Goal: Navigation & Orientation: Find specific page/section

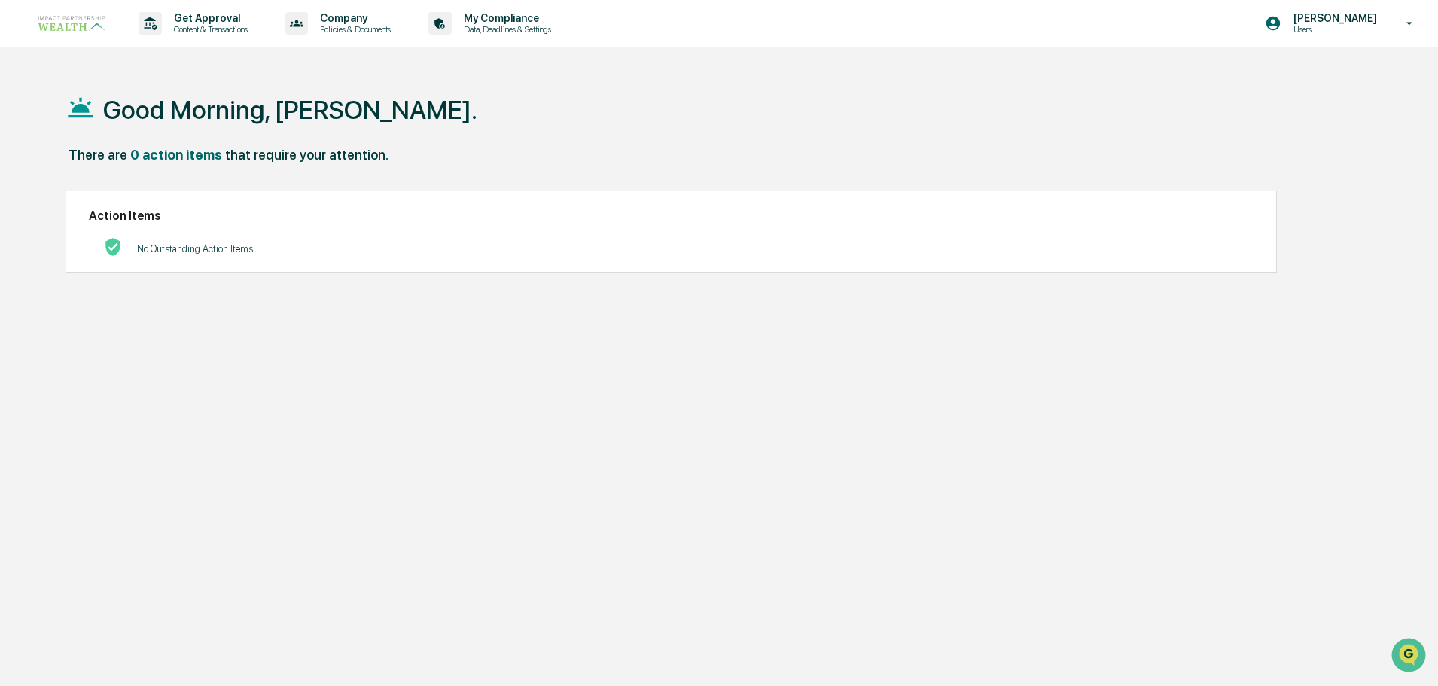
click at [1259, 133] on div "Good Morning, [PERSON_NAME]." at bounding box center [713, 109] width 1294 height 75
click at [878, 140] on div "Good Morning, [PERSON_NAME]." at bounding box center [713, 109] width 1294 height 75
click at [370, 34] on p "Policies & Documents" at bounding box center [353, 29] width 90 height 11
click at [1376, 13] on div at bounding box center [723, 343] width 1446 height 686
click at [328, 29] on p "Policies & Documents" at bounding box center [353, 29] width 90 height 11
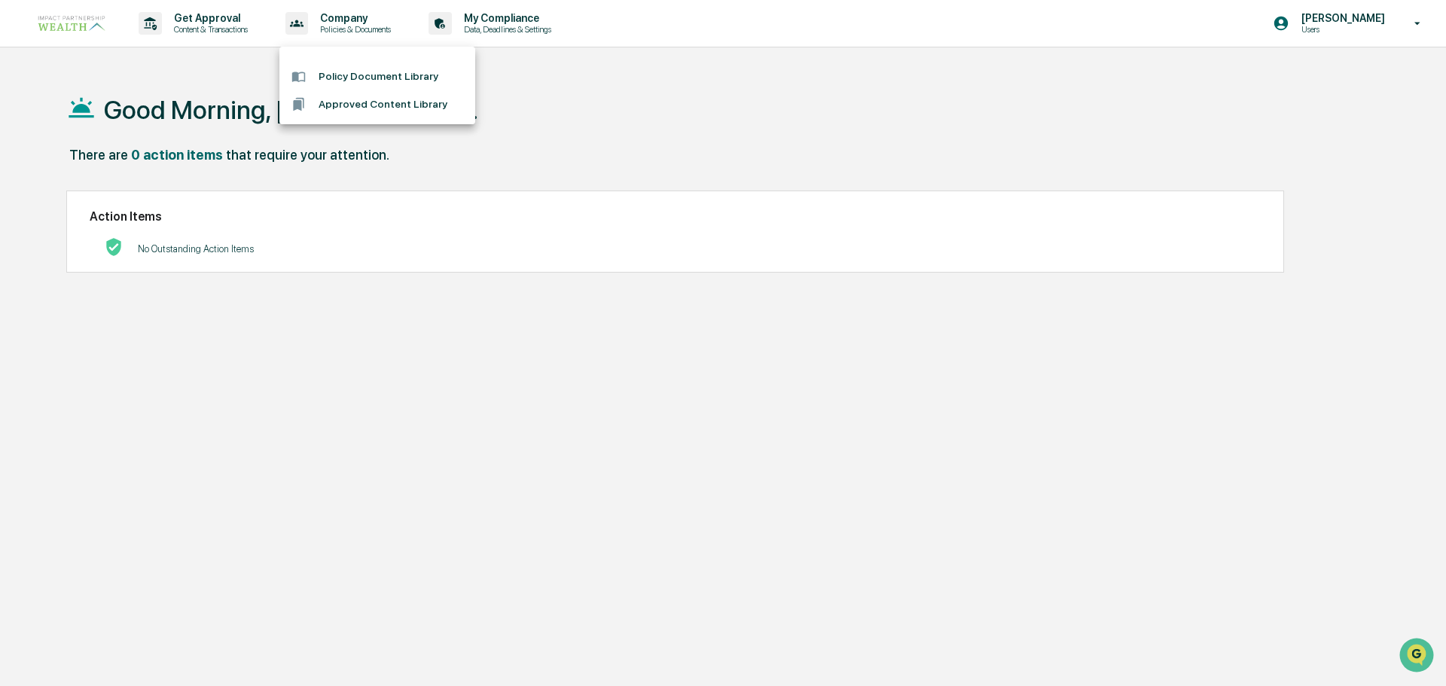
click at [358, 72] on li "Policy Document Library" at bounding box center [377, 76] width 196 height 28
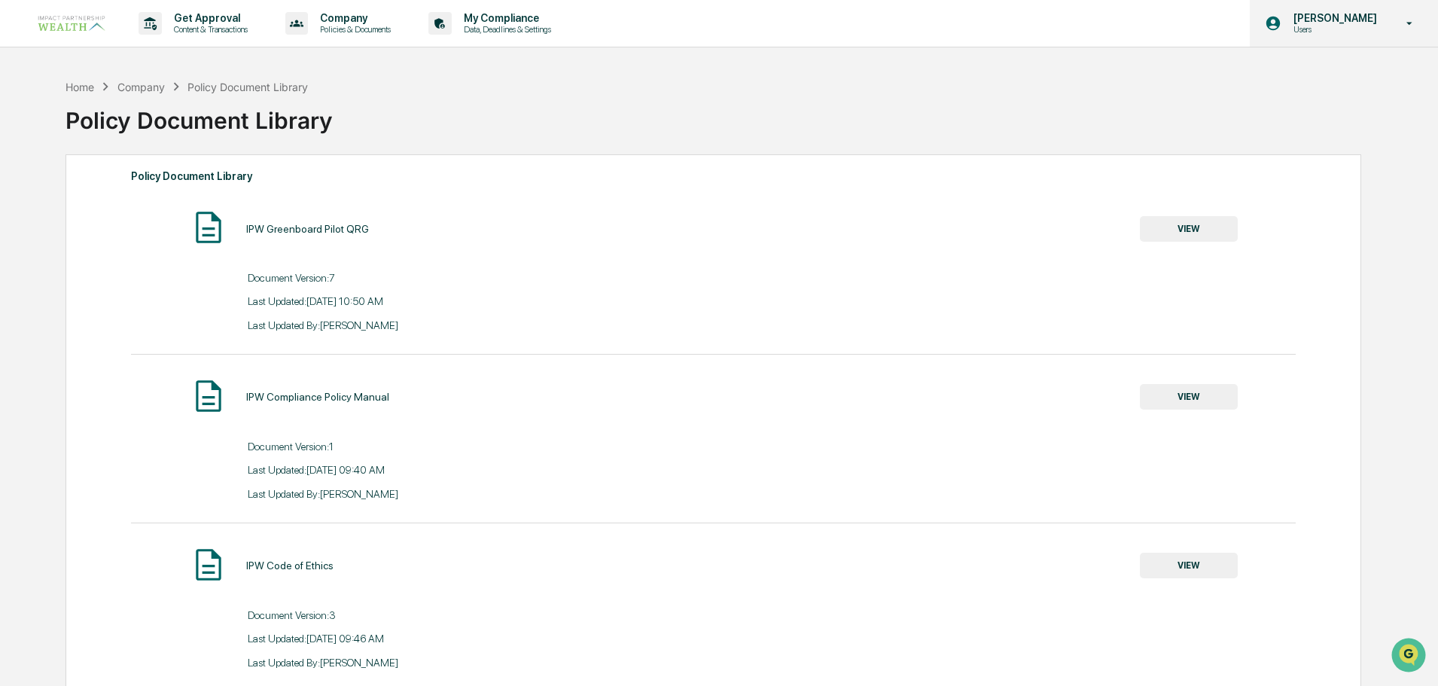
click at [1315, 26] on p "Users" at bounding box center [1333, 29] width 103 height 11
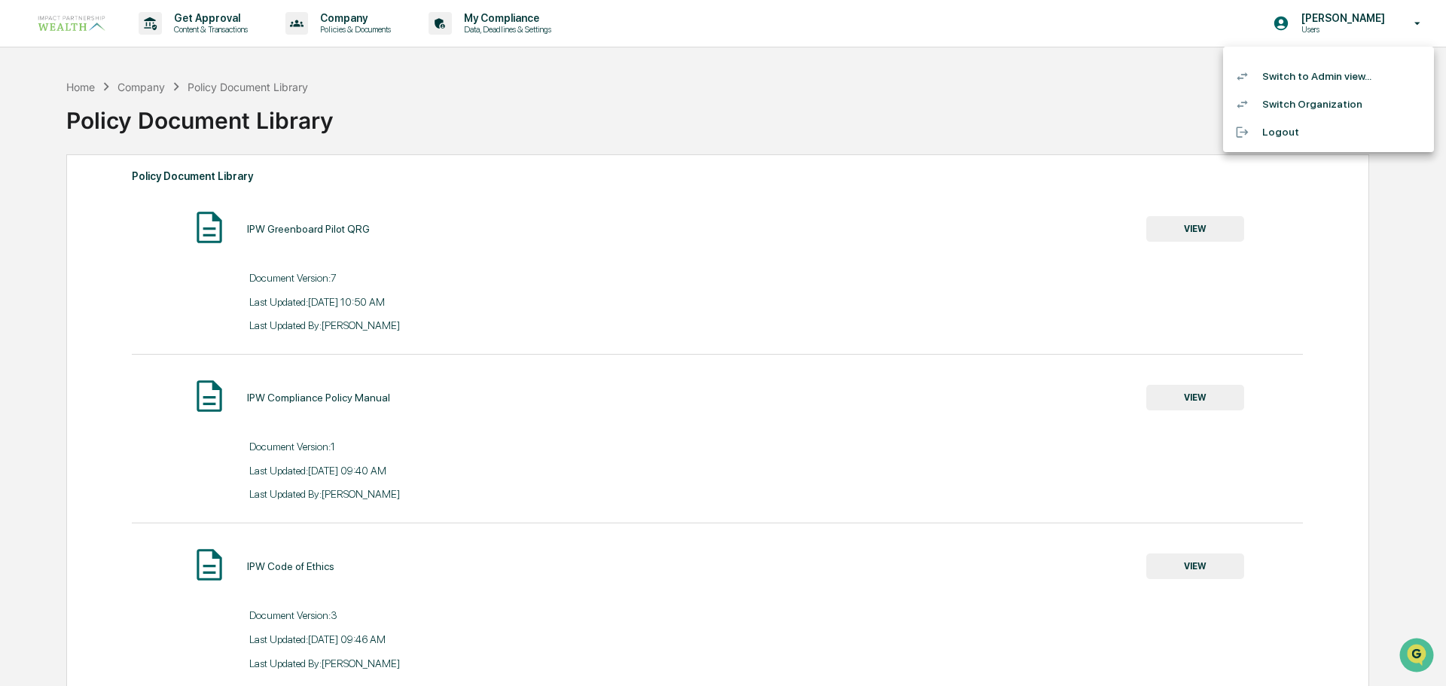
click at [1300, 73] on li "Switch to Admin view..." at bounding box center [1328, 76] width 211 height 28
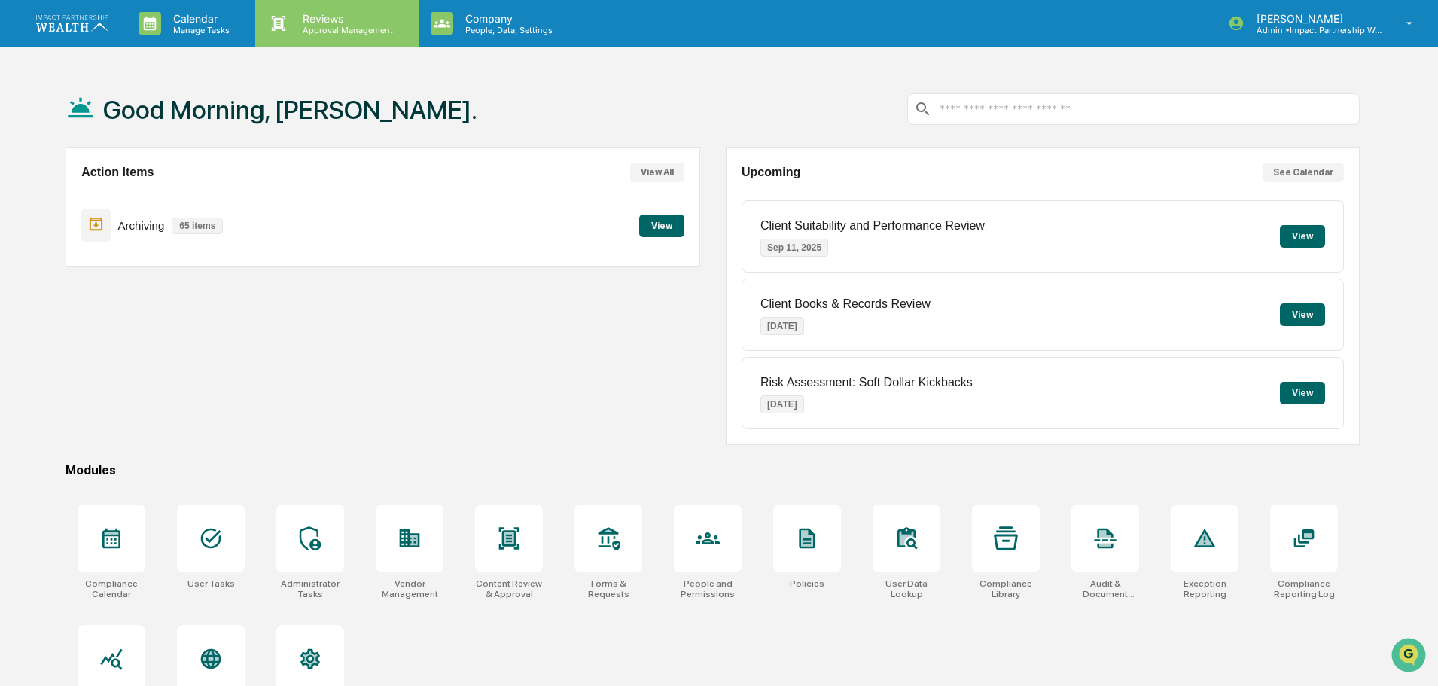
click at [343, 17] on p "Reviews" at bounding box center [346, 18] width 110 height 13
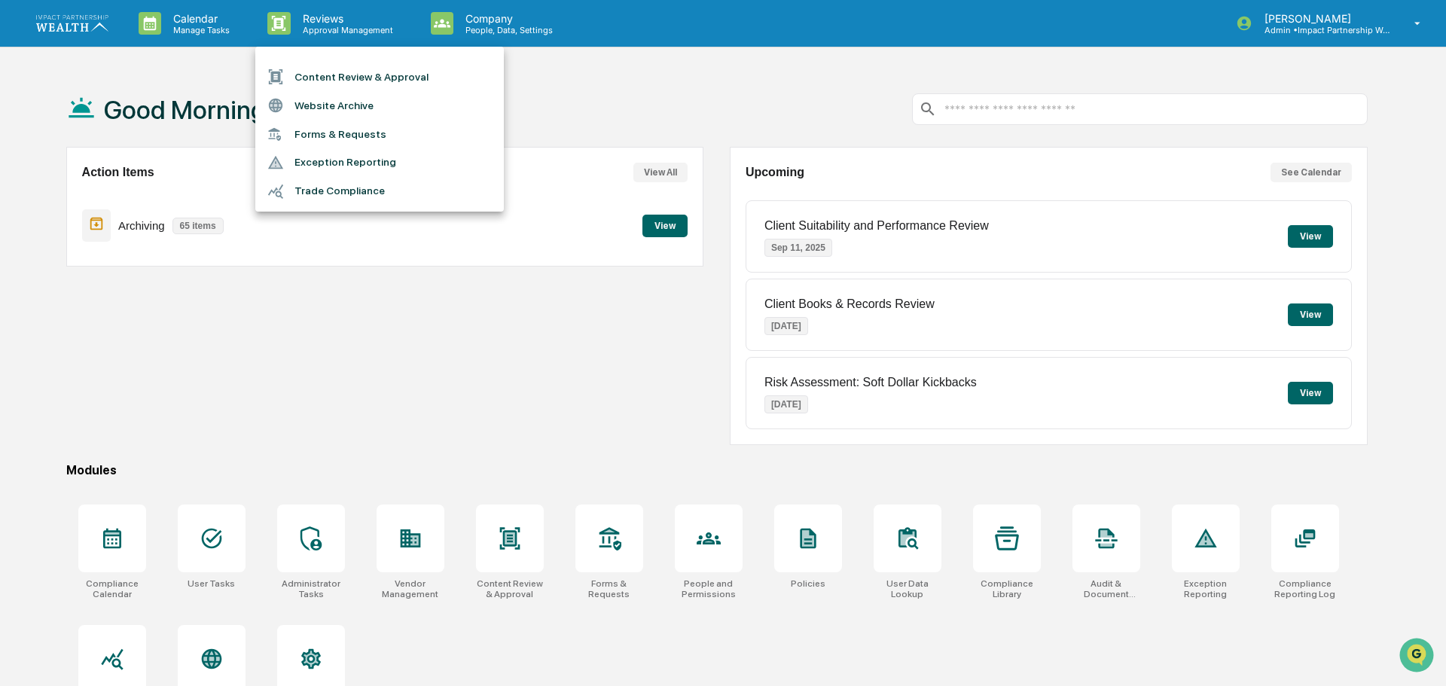
click at [657, 453] on div at bounding box center [723, 343] width 1446 height 686
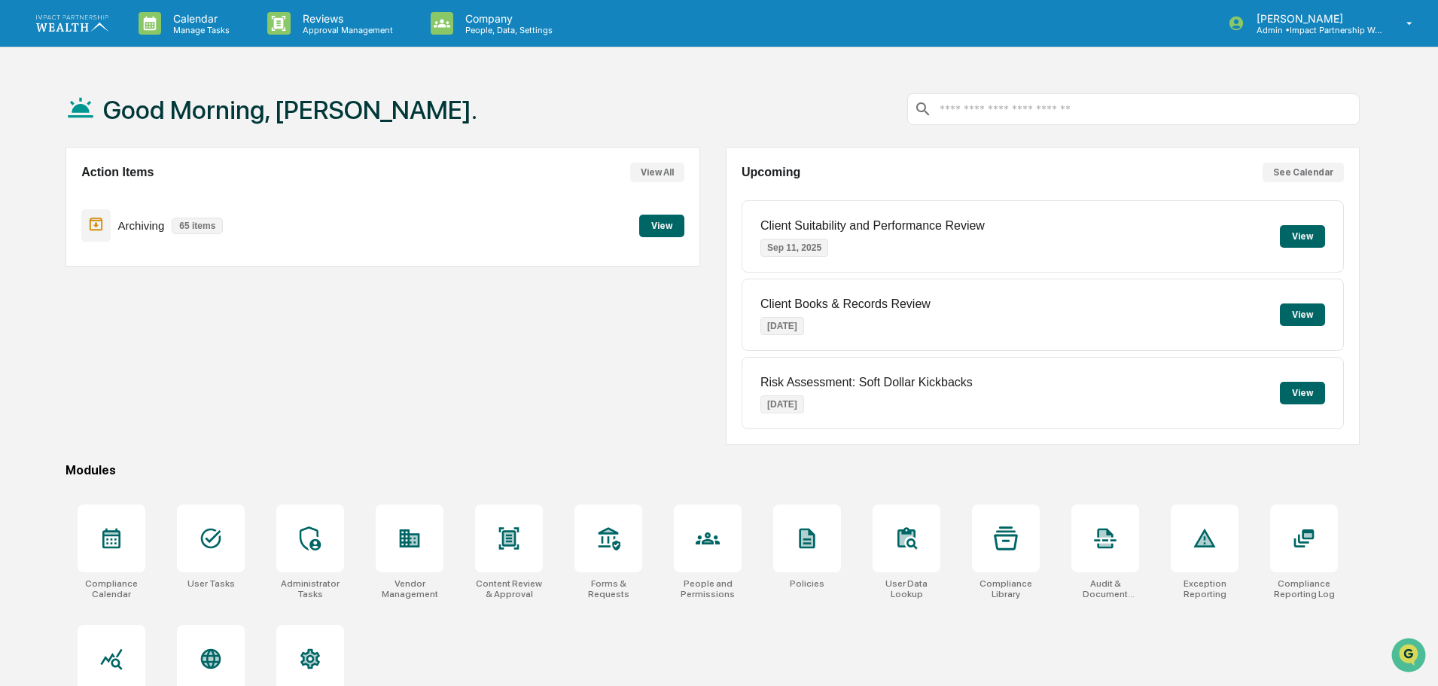
click at [535, 401] on div "Action Items View All Archiving 65 items View" at bounding box center [383, 296] width 634 height 298
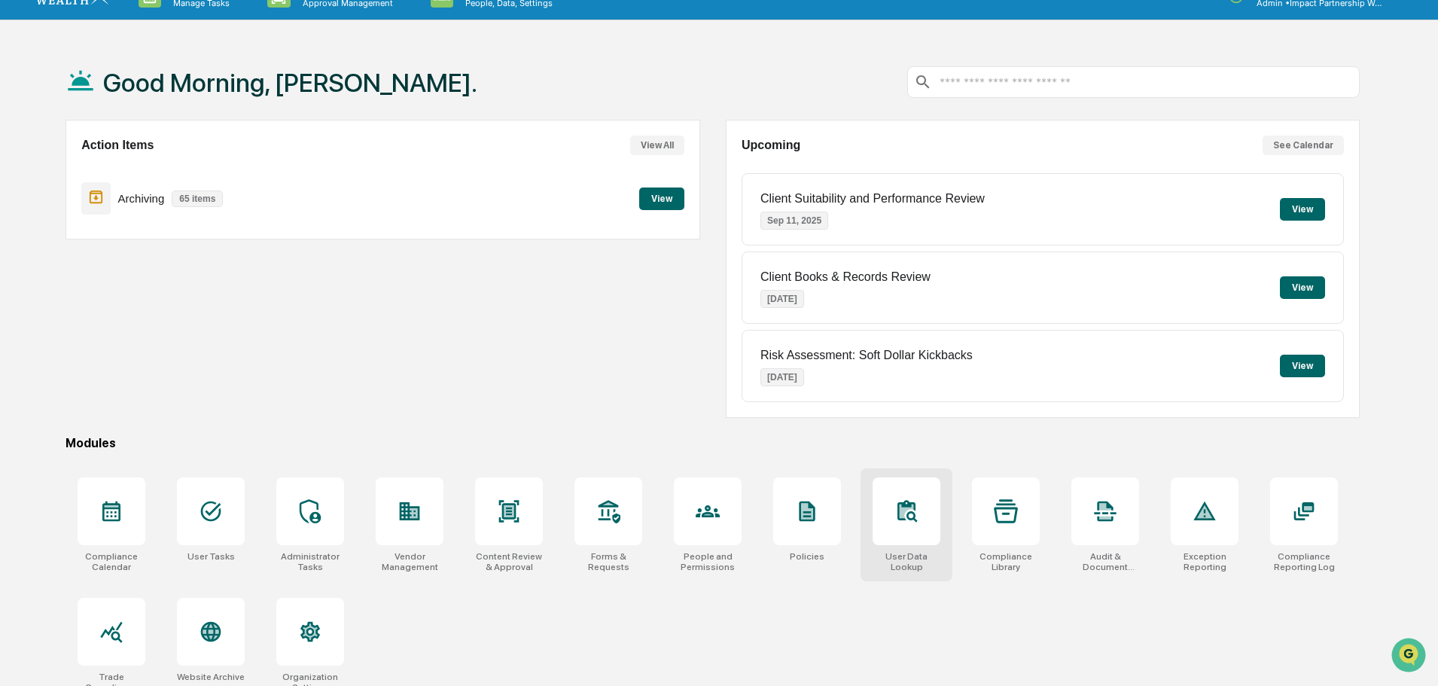
scroll to position [72, 0]
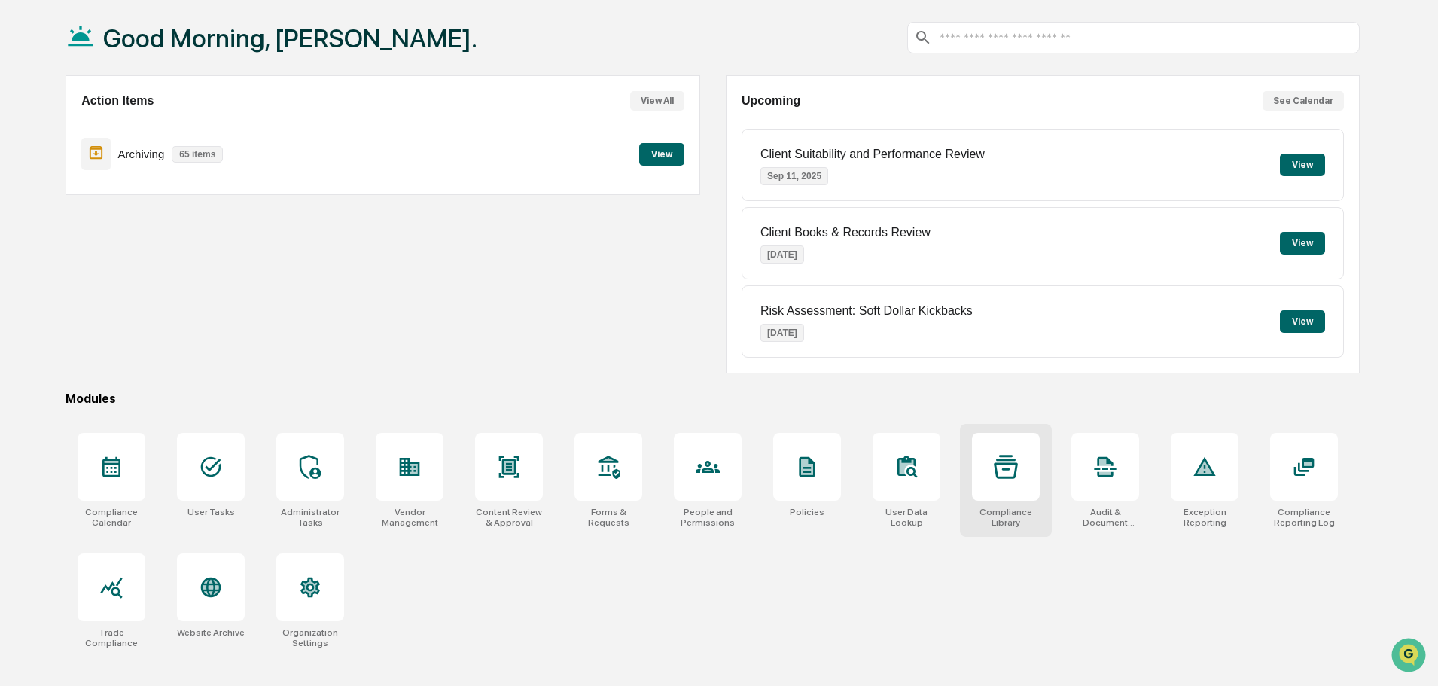
click at [1032, 478] on div at bounding box center [1006, 467] width 68 height 68
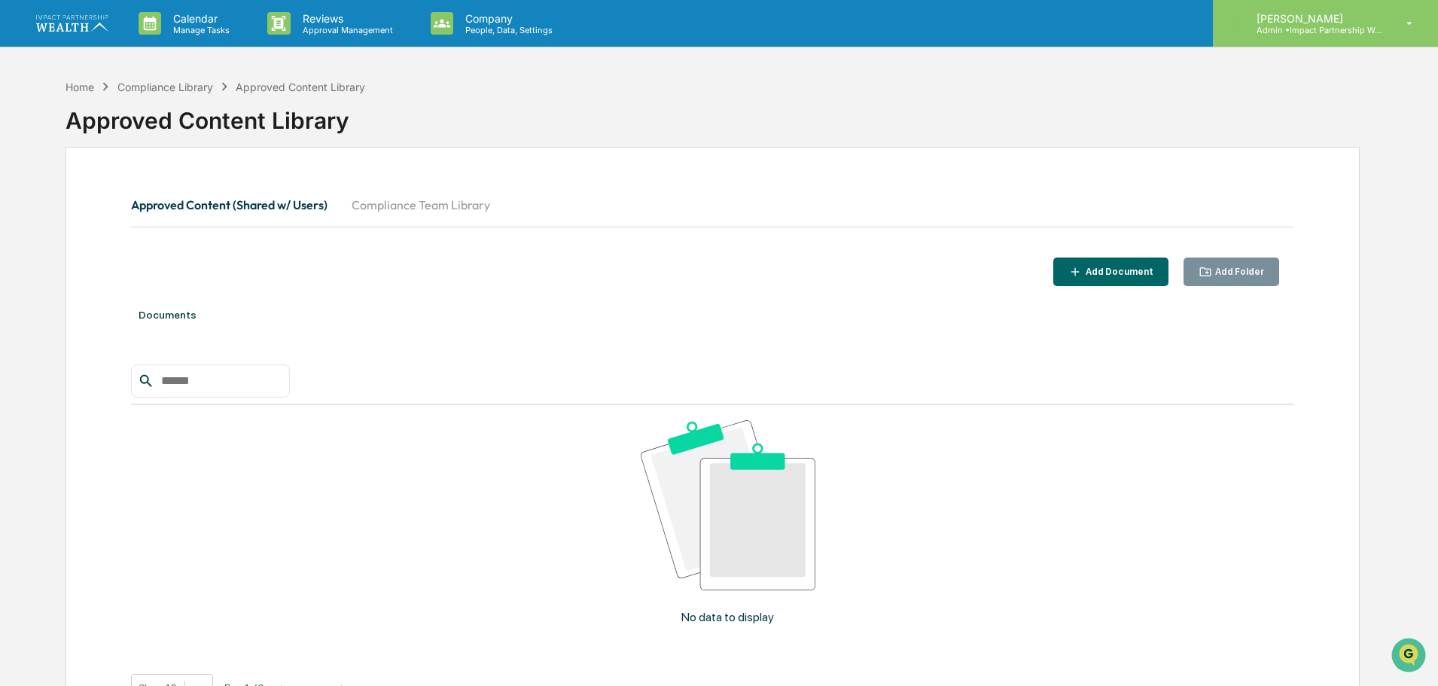
click at [1374, 29] on p "Admin • Impact Partnership Wealth" at bounding box center [1315, 30] width 140 height 11
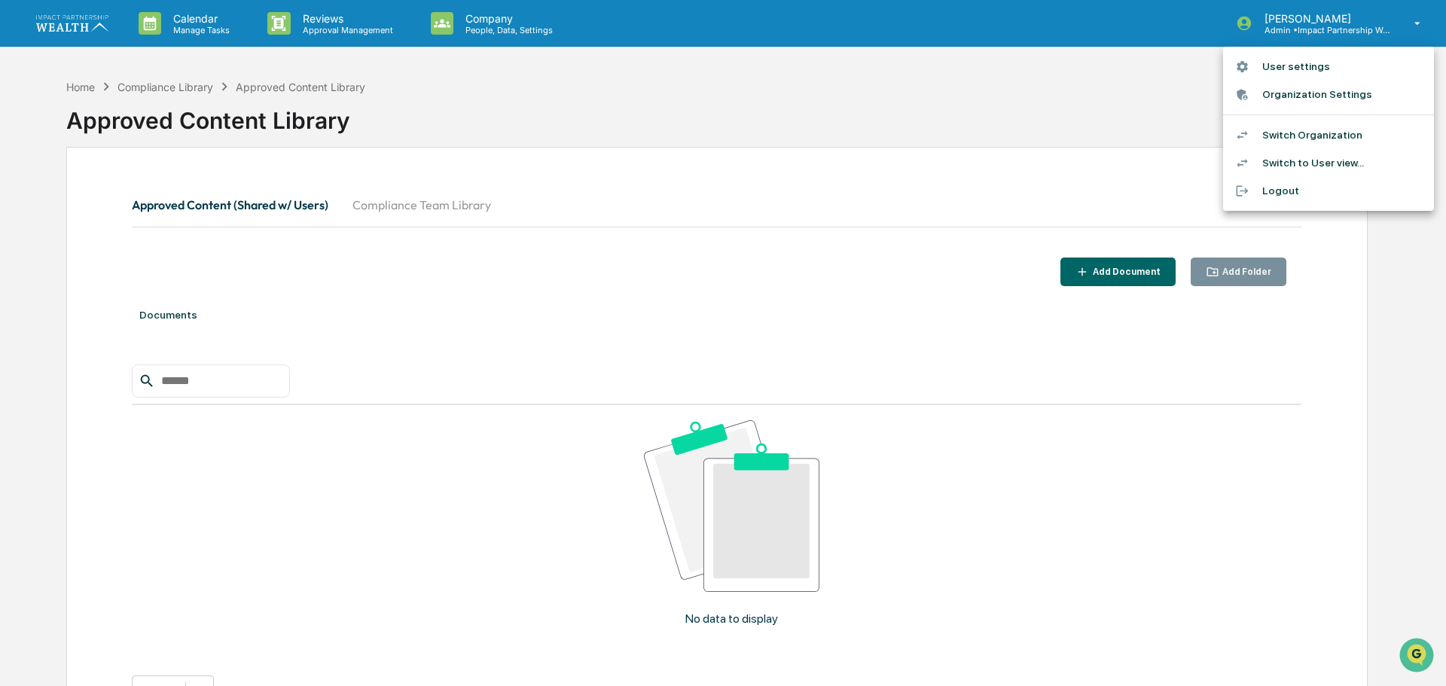
click at [781, 60] on div at bounding box center [723, 343] width 1446 height 686
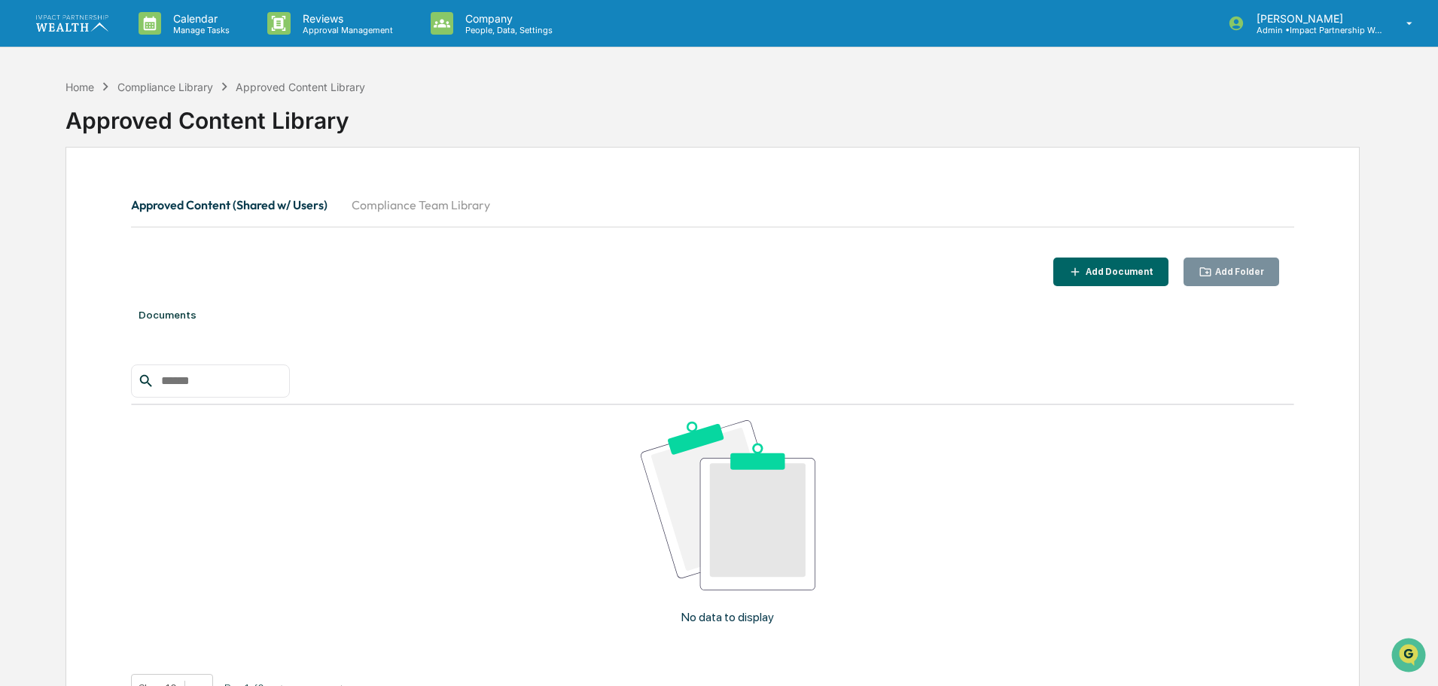
click at [70, 35] on link at bounding box center [81, 23] width 90 height 47
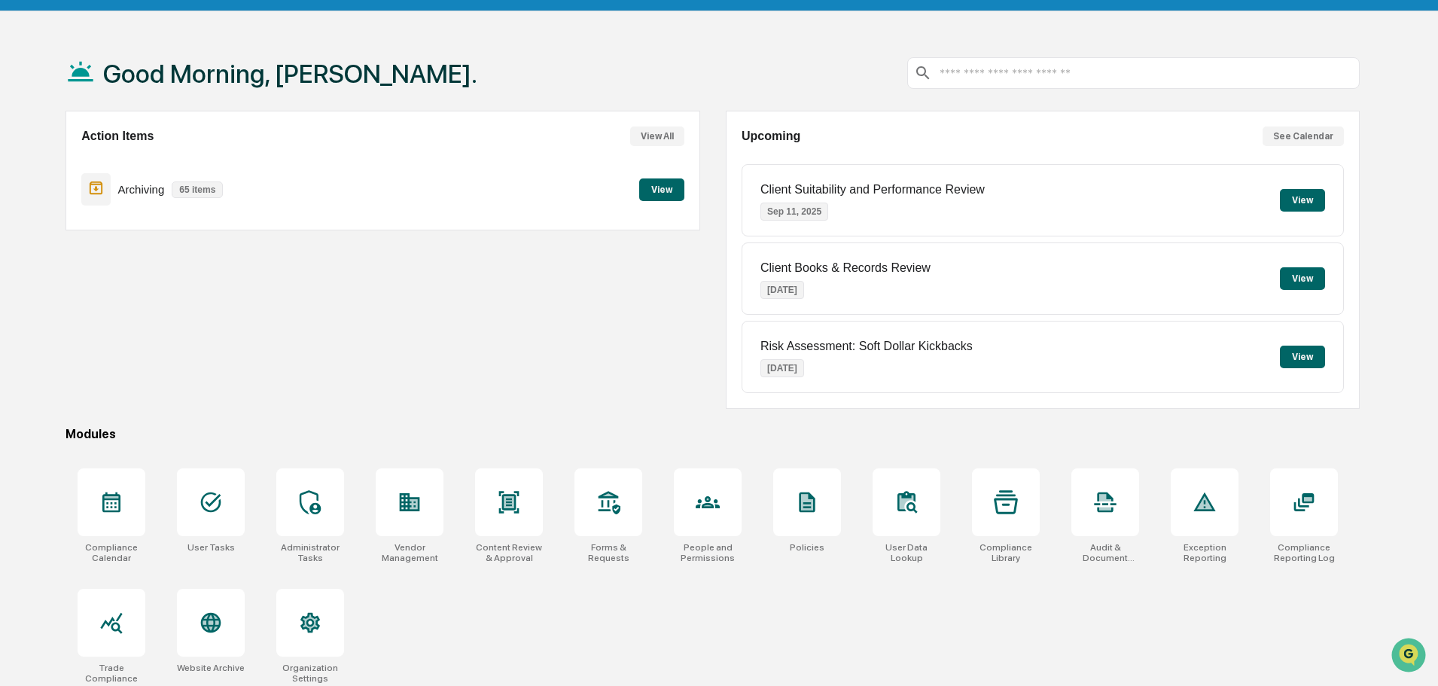
scroll to position [72, 0]
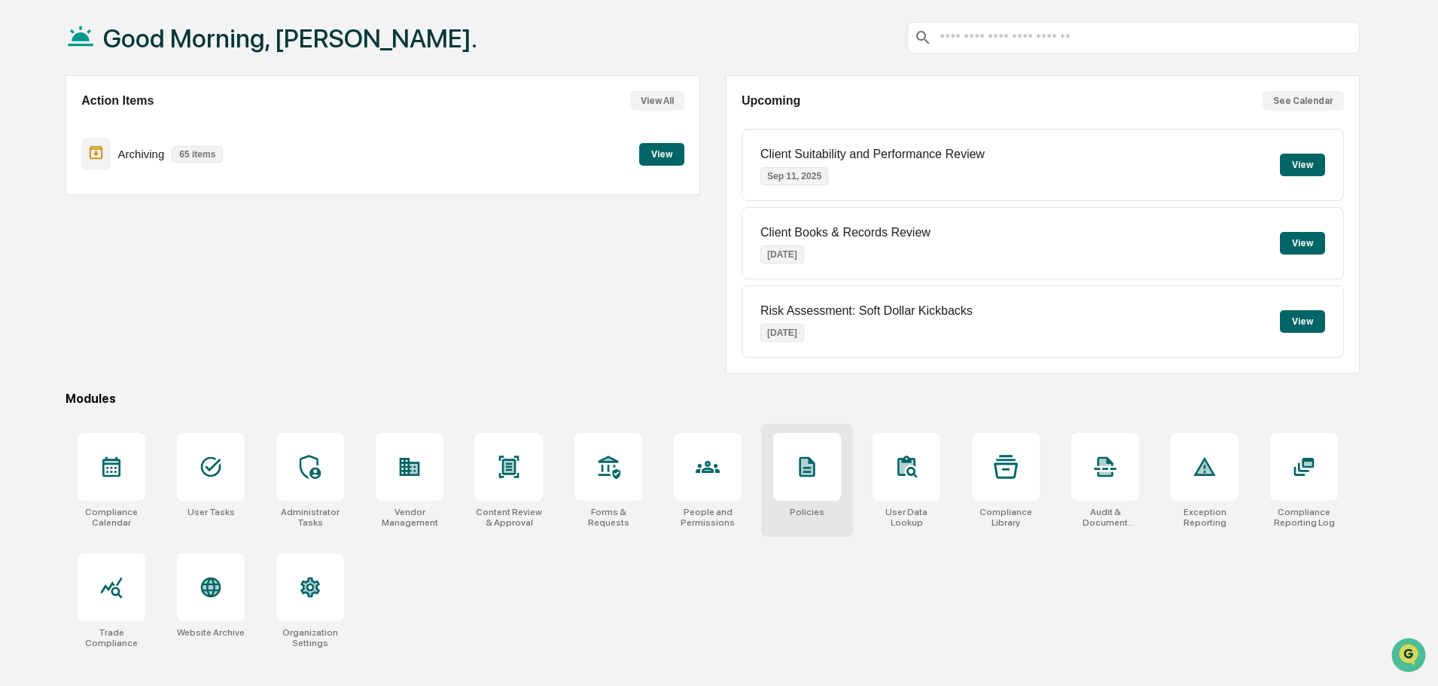
click at [803, 498] on div at bounding box center [807, 467] width 68 height 68
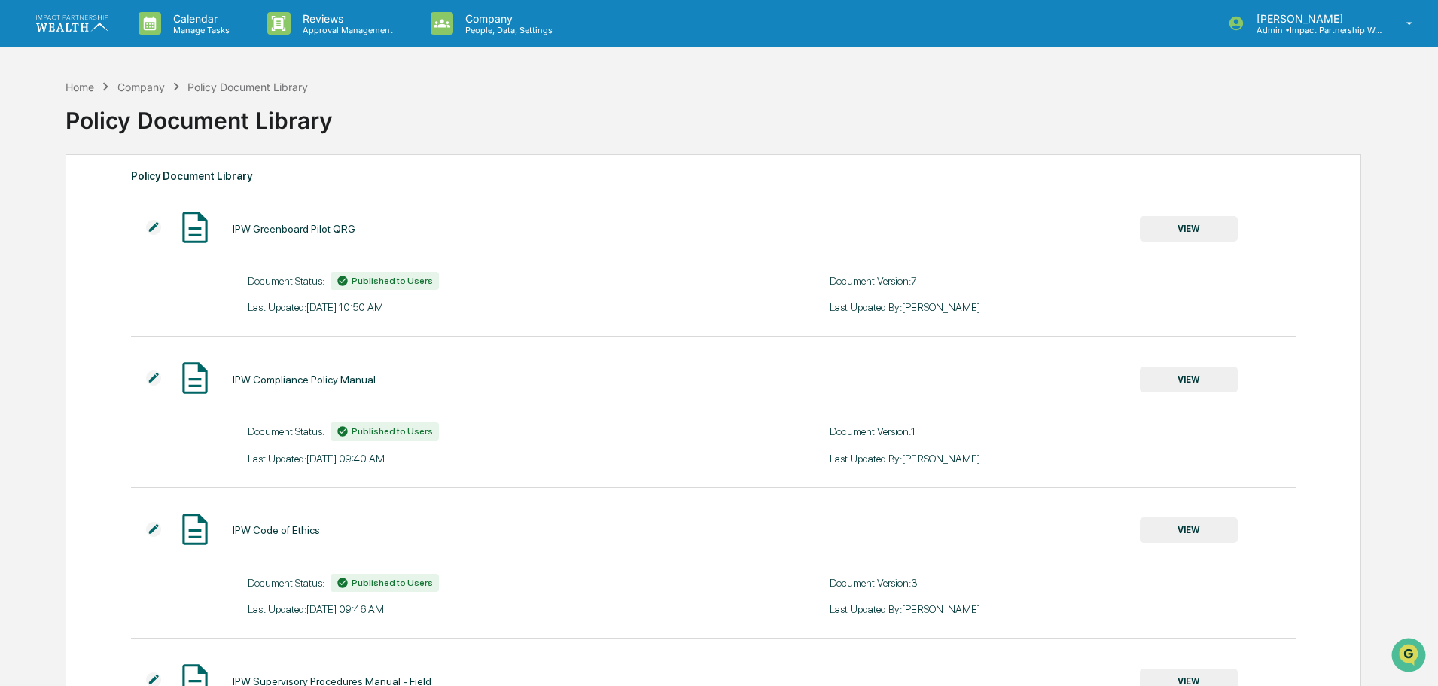
drag, startPoint x: 1180, startPoint y: 224, endPoint x: 1189, endPoint y: 227, distance: 9.3
click at [1189, 227] on button "VIEW" at bounding box center [1189, 229] width 98 height 26
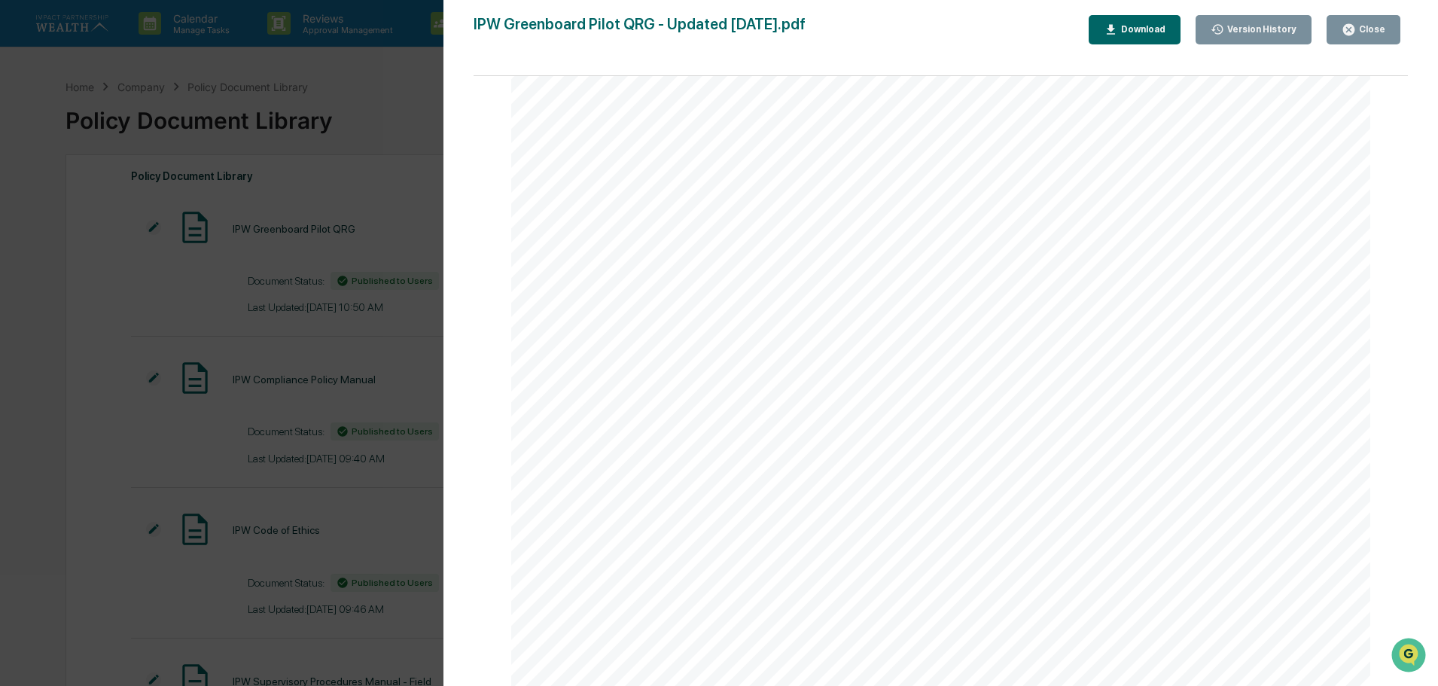
scroll to position [7530, 0]
click at [335, 112] on div "Version History 08/14/2025, 03:50 PM Earl Wilson 08/07/2025, 02:54 PM Earl Wils…" at bounding box center [719, 343] width 1438 height 686
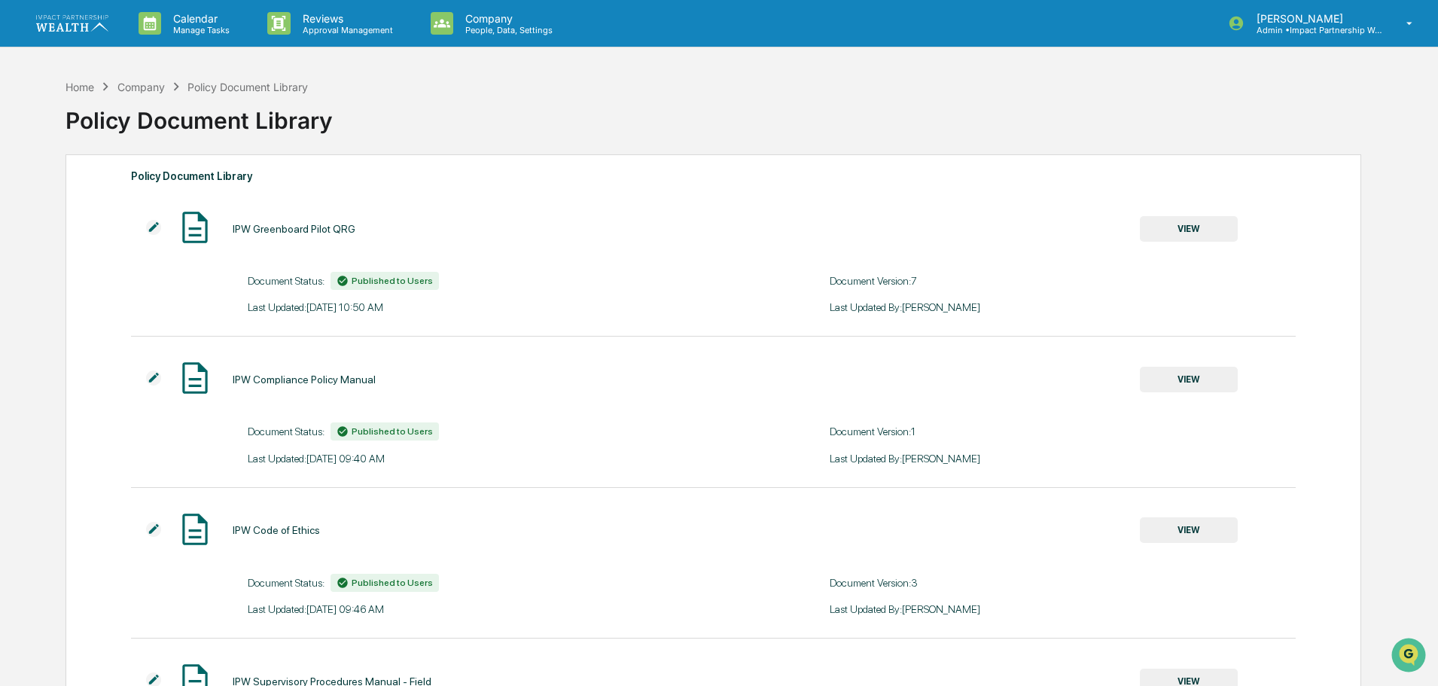
click at [641, 96] on div "Policy Document Library" at bounding box center [713, 114] width 1294 height 39
click at [644, 140] on div "Policy Document Library" at bounding box center [713, 117] width 1294 height 45
click at [66, 19] on img at bounding box center [72, 23] width 72 height 16
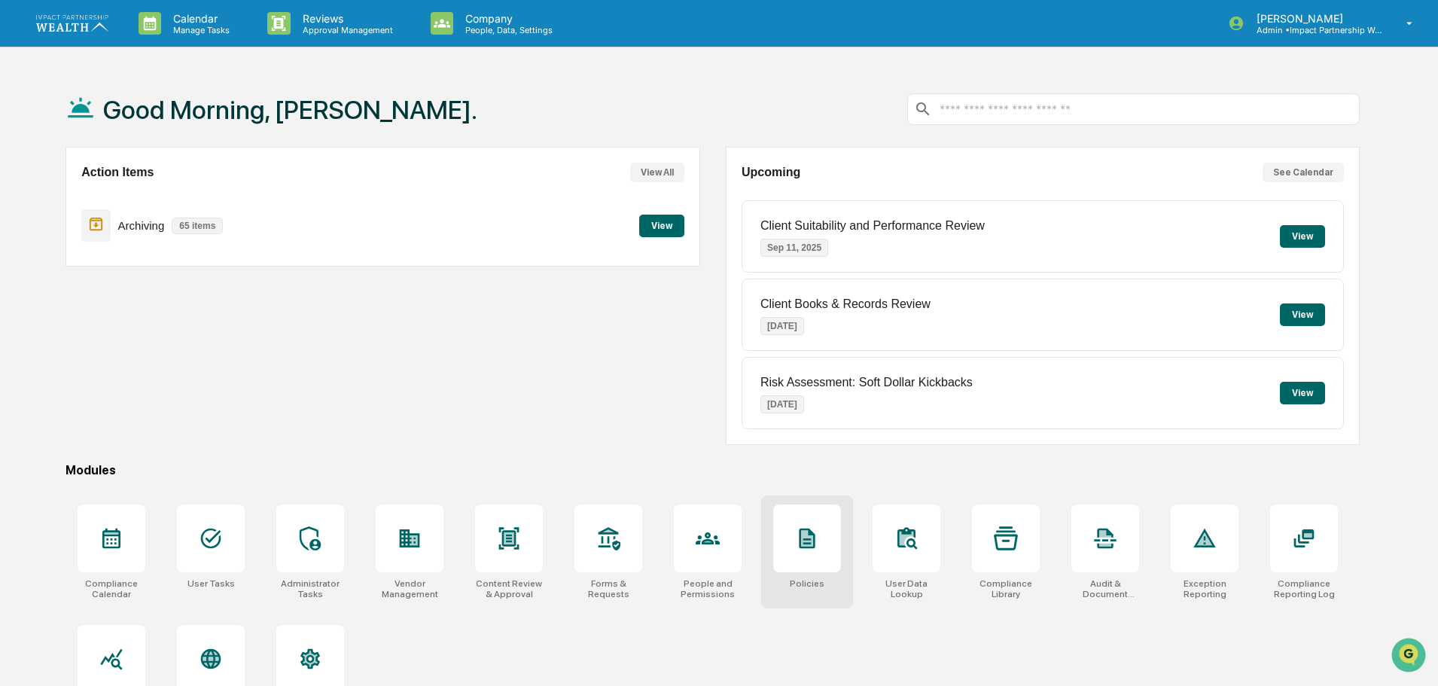
click at [791, 544] on div at bounding box center [807, 538] width 68 height 68
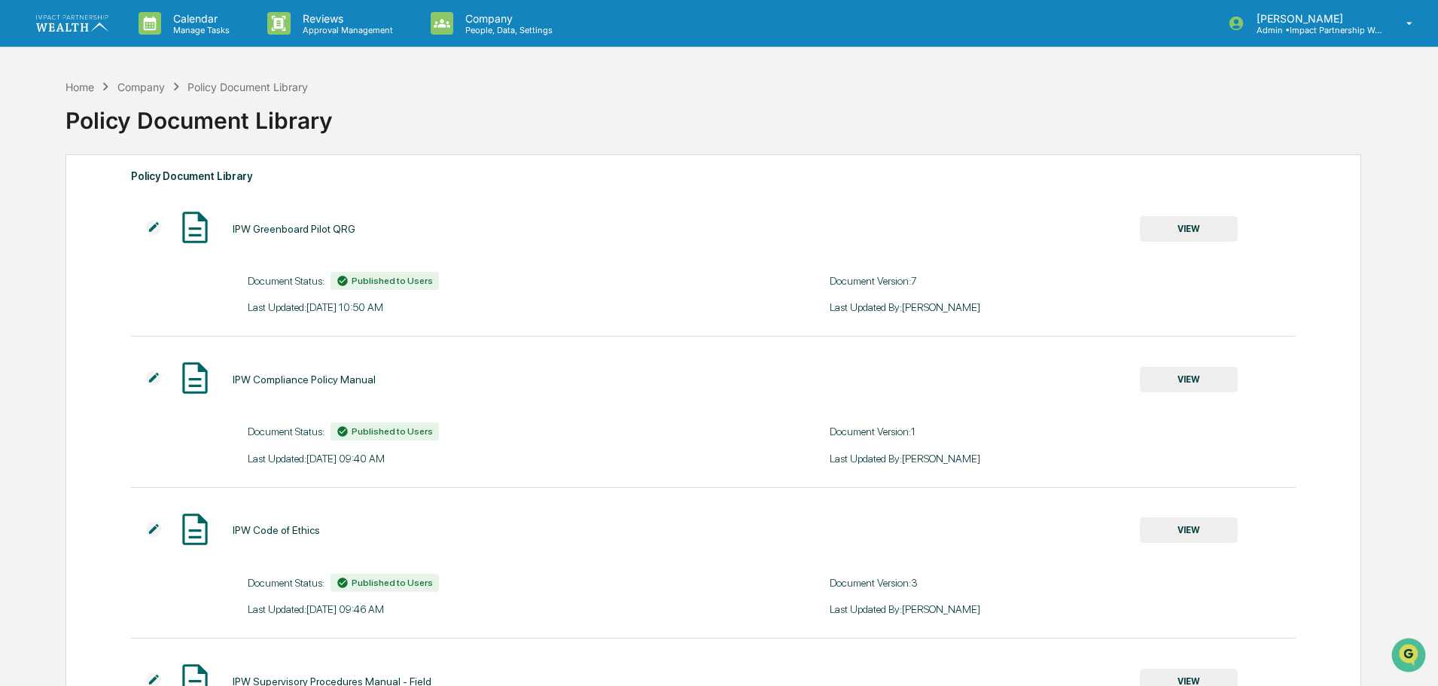
click at [1189, 234] on button "VIEW" at bounding box center [1189, 229] width 98 height 26
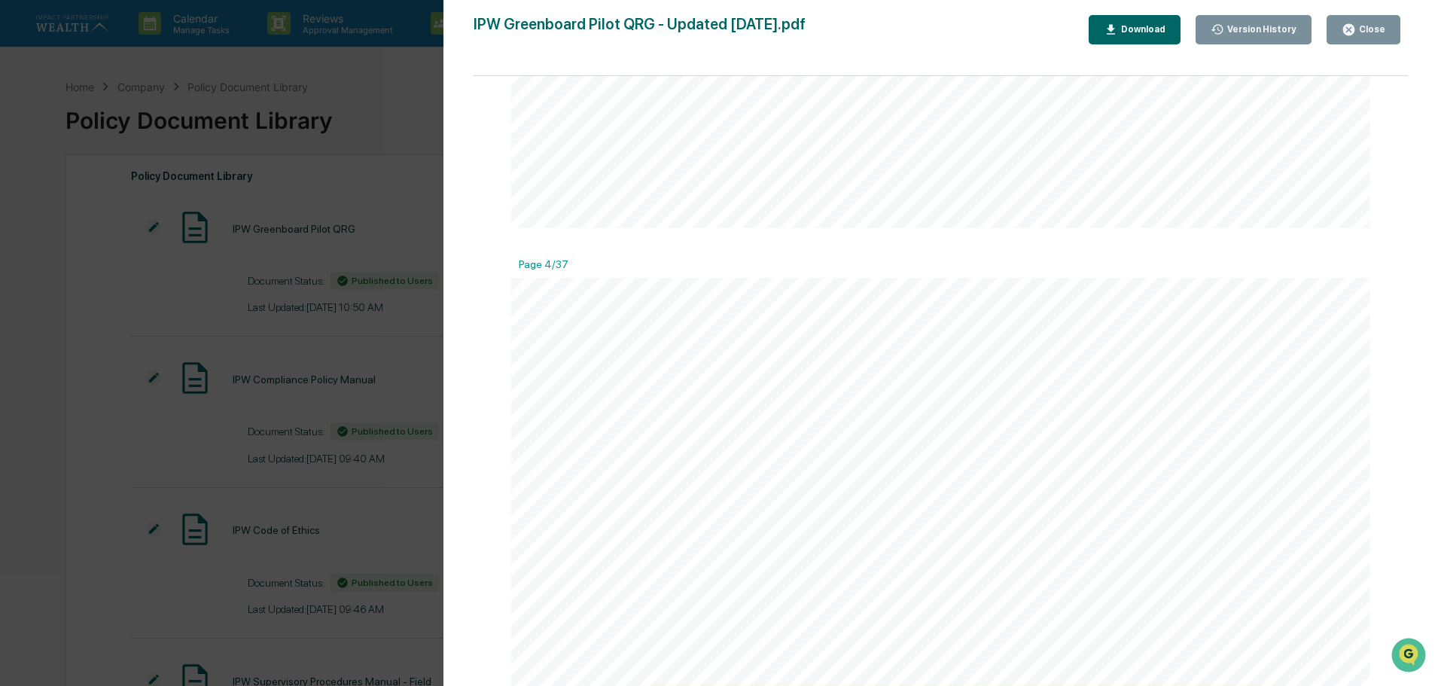
scroll to position [3614, 0]
click at [364, 122] on div "Version History 08/14/2025, 03:50 PM Earl Wilson 08/07/2025, 02:54 PM Earl Wils…" at bounding box center [719, 343] width 1438 height 686
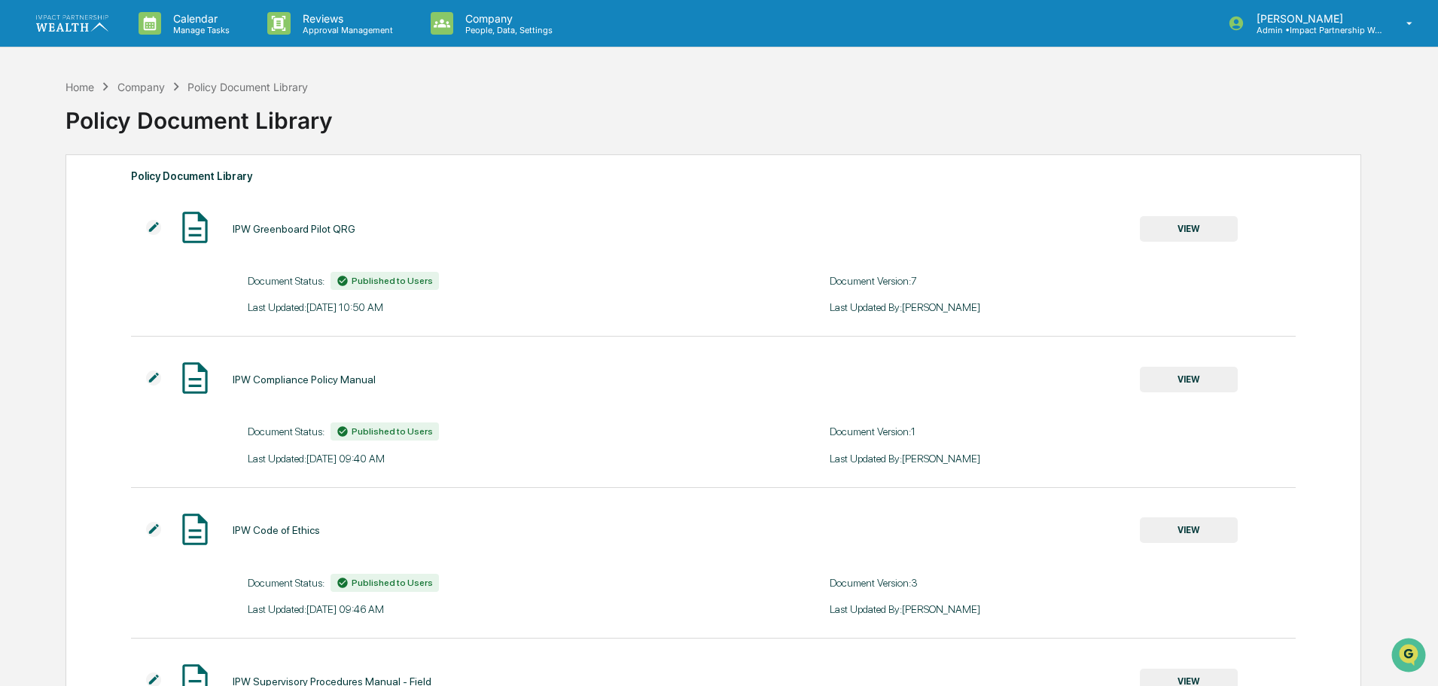
click at [507, 116] on div "Policy Document Library" at bounding box center [713, 114] width 1294 height 39
click at [495, 30] on p "People, Data, Settings" at bounding box center [506, 30] width 107 height 11
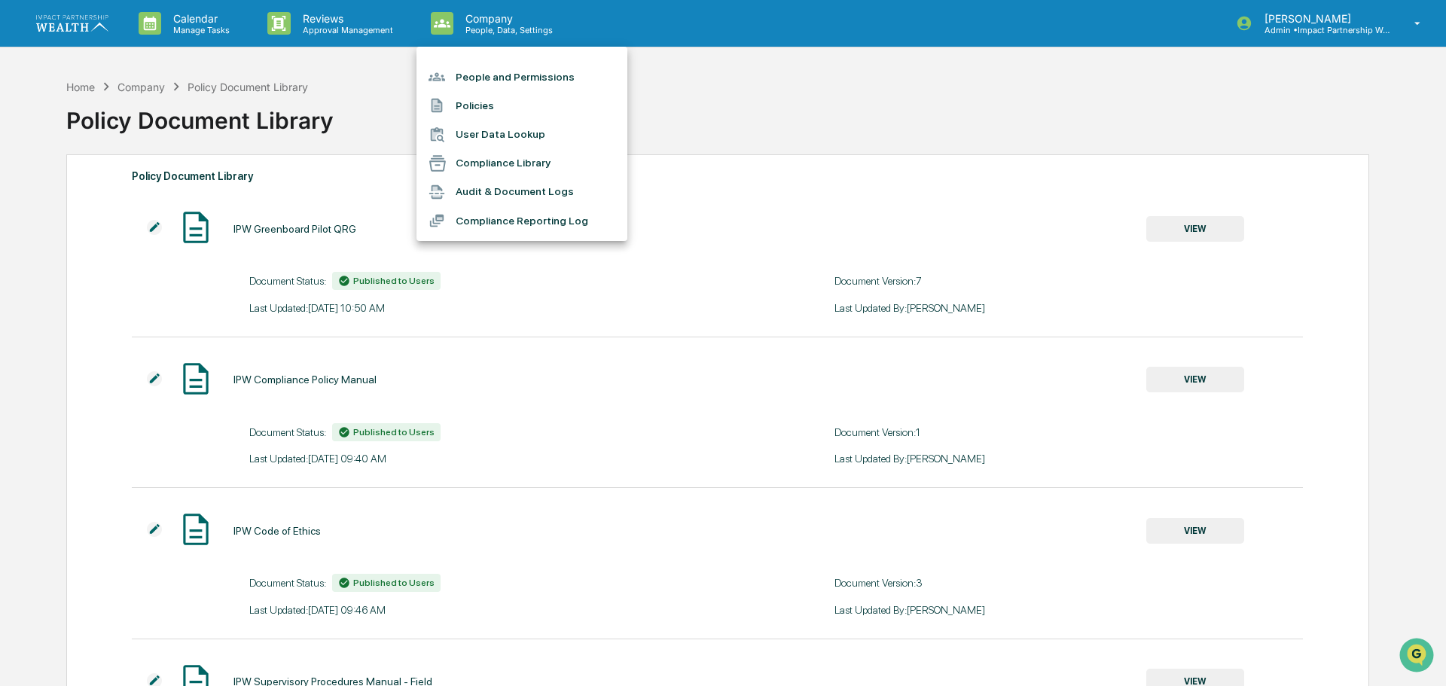
click at [518, 73] on li "People and Permissions" at bounding box center [521, 76] width 211 height 29
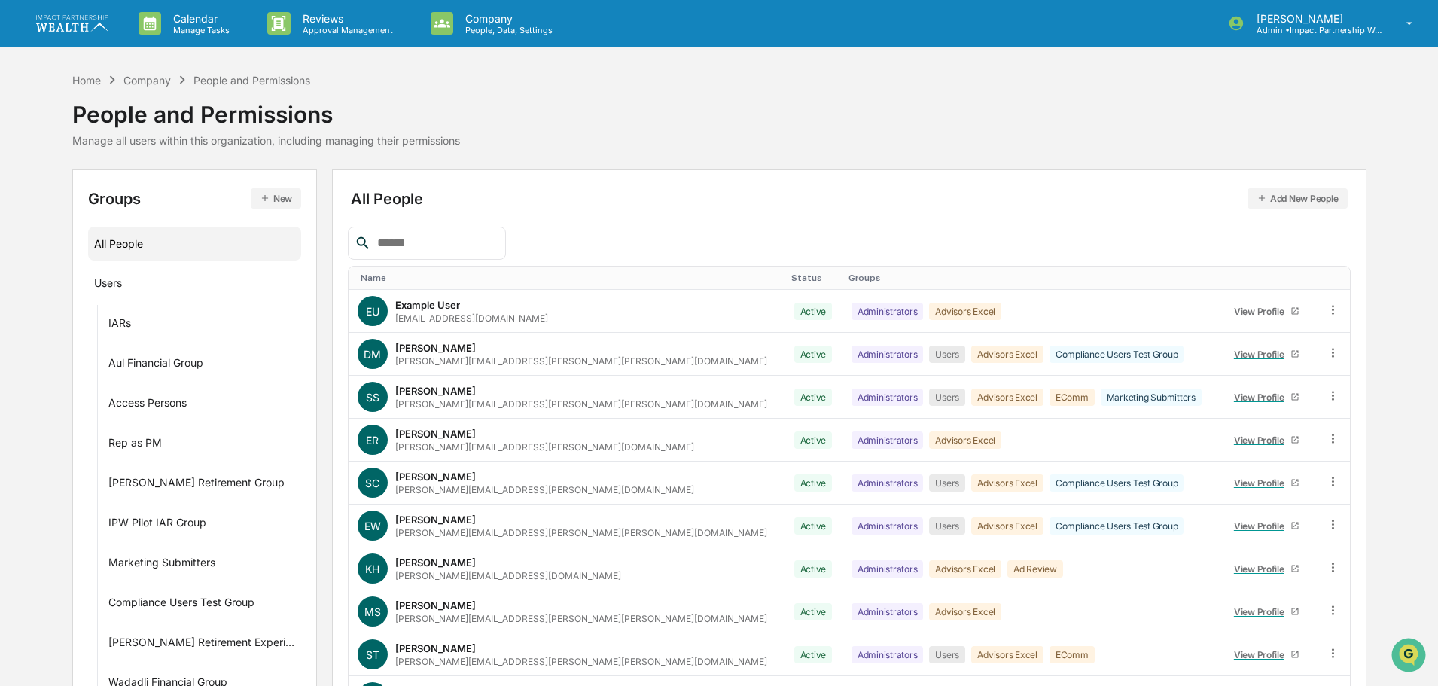
click at [952, 133] on div "Home Company People and Permissions People and Permissions Manage all users wit…" at bounding box center [719, 109] width 1294 height 75
click at [1367, 14] on p "[PERSON_NAME]" at bounding box center [1315, 18] width 140 height 13
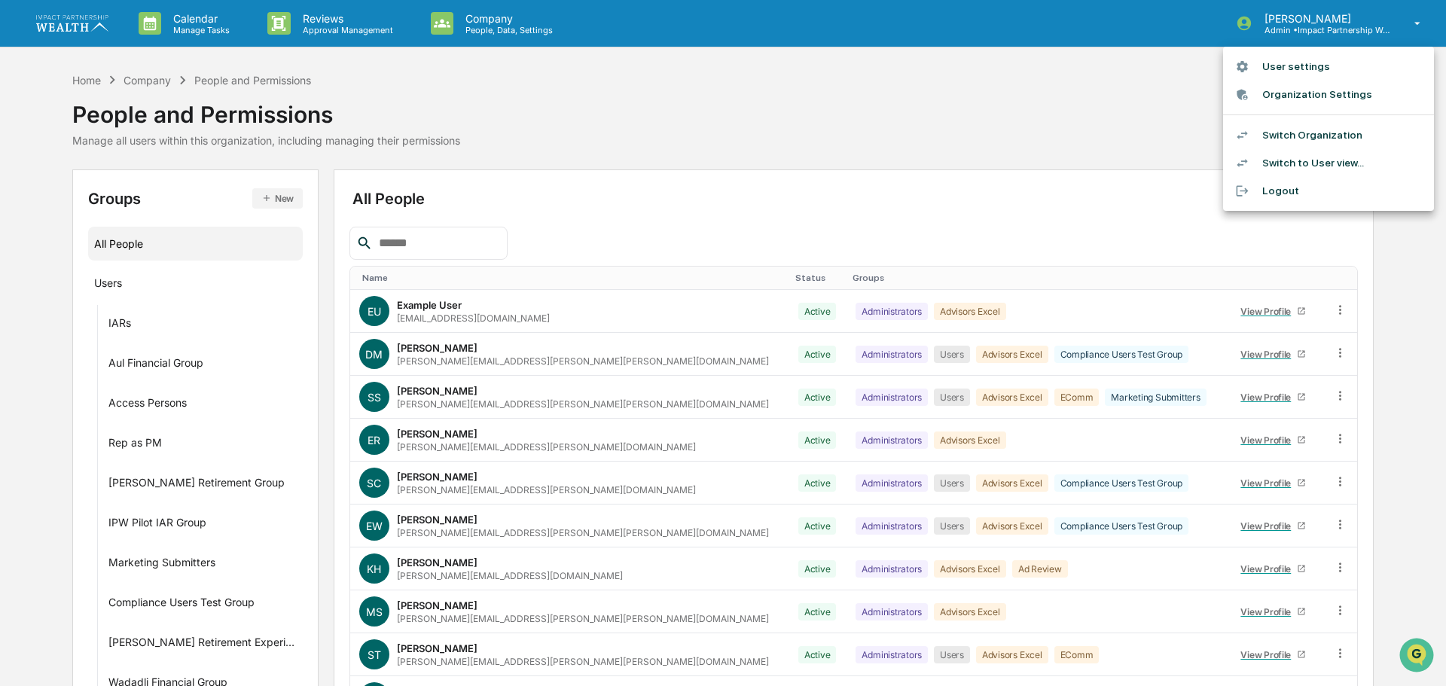
click at [1119, 142] on div at bounding box center [723, 343] width 1446 height 686
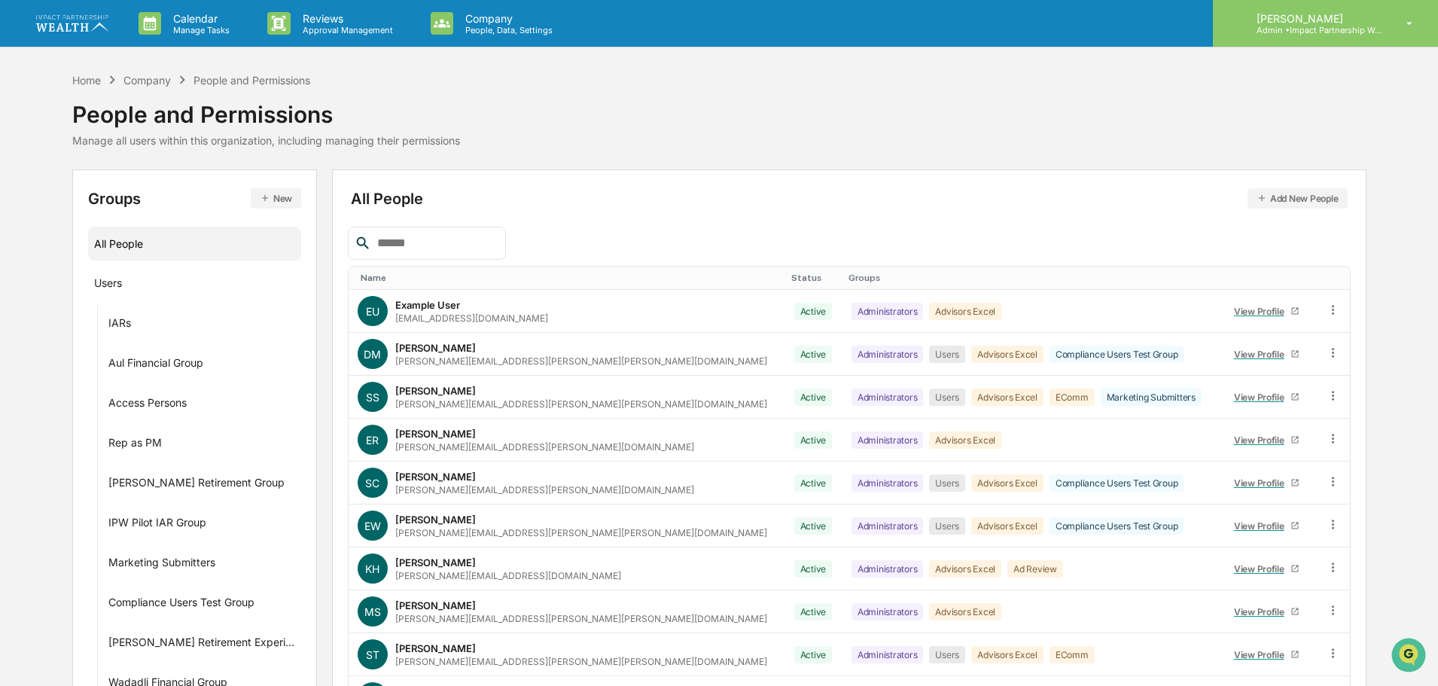
click at [1338, 34] on p "Admin • Impact Partnership Wealth" at bounding box center [1315, 30] width 140 height 11
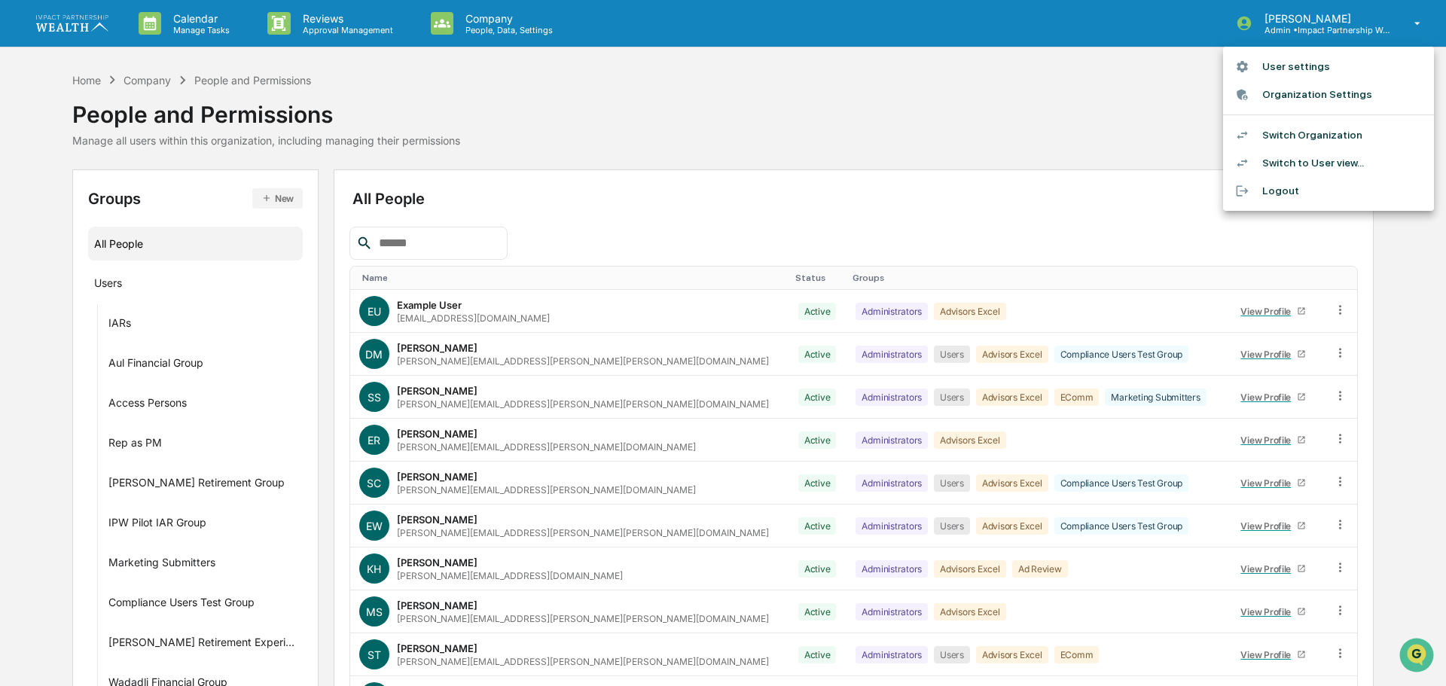
click at [727, 91] on div at bounding box center [723, 343] width 1446 height 686
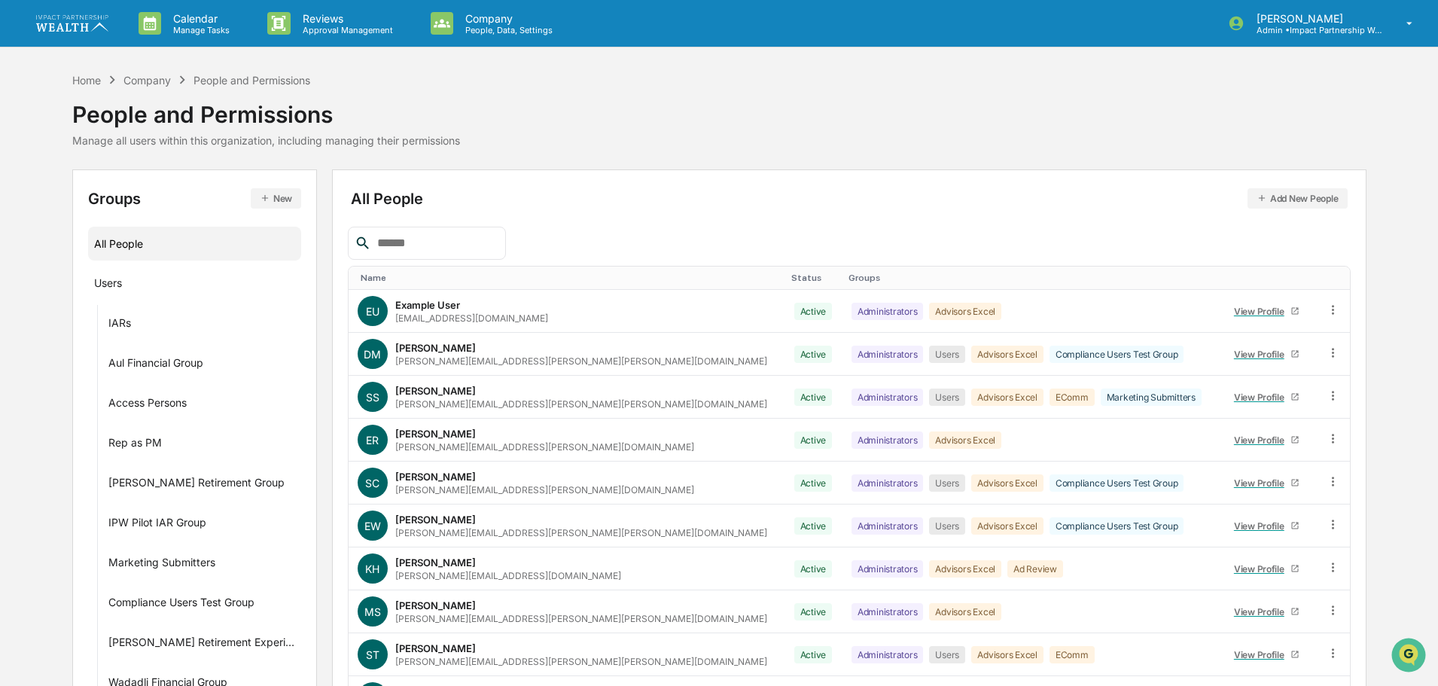
click at [687, 114] on div "Home Company People and Permissions People and Permissions Manage all users wit…" at bounding box center [719, 109] width 1294 height 75
click at [873, 114] on div "Home Company People and Permissions People and Permissions Manage all users wit…" at bounding box center [719, 109] width 1294 height 75
click at [672, 62] on div "Calendar Manage Tasks Reviews Approval Management Company People, Data, Setting…" at bounding box center [719, 519] width 1438 height 1039
click at [784, 81] on div "Home Company People and Permissions People and Permissions Manage all users wit…" at bounding box center [719, 109] width 1294 height 75
click at [729, 106] on div "Home Company People and Permissions People and Permissions Manage all users wit…" at bounding box center [719, 109] width 1294 height 75
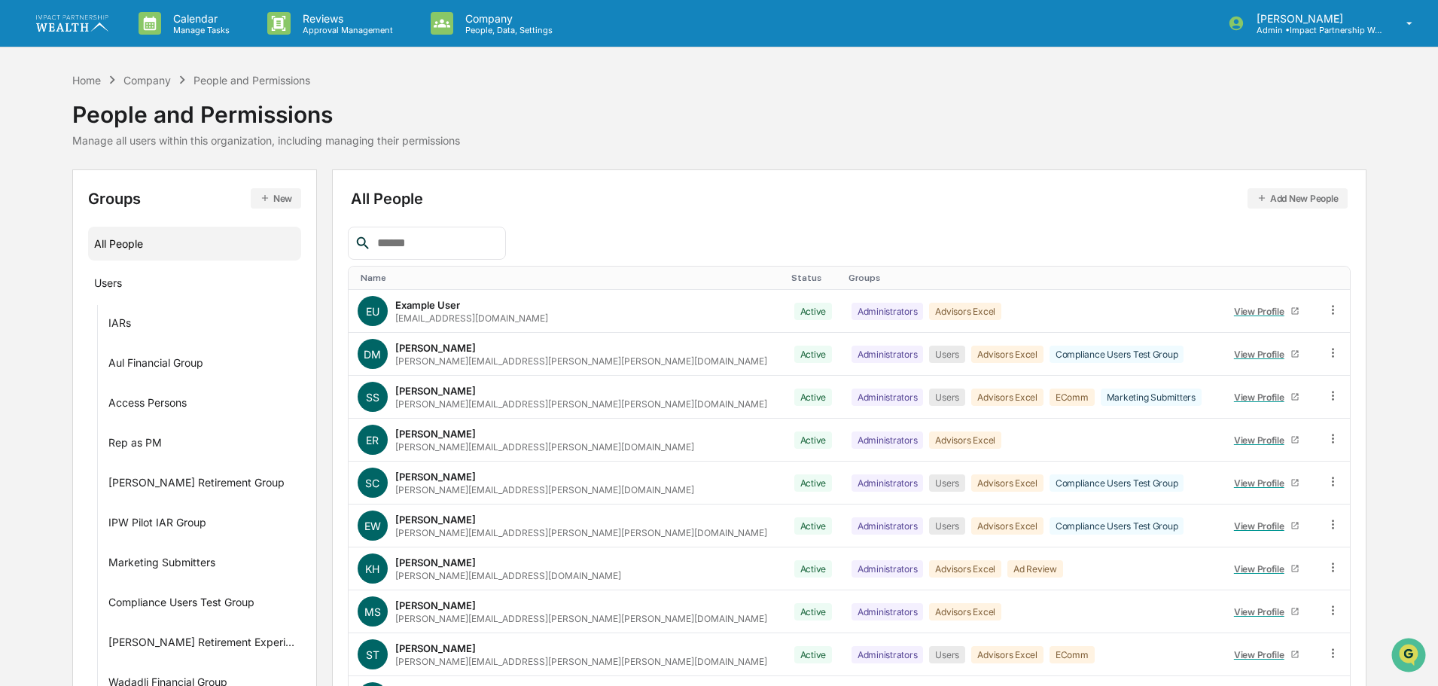
click at [730, 117] on div "Home Company People and Permissions People and Permissions Manage all users wit…" at bounding box center [719, 109] width 1294 height 75
click at [1315, 26] on p "Admin • Impact Partnership Wealth" at bounding box center [1315, 30] width 140 height 11
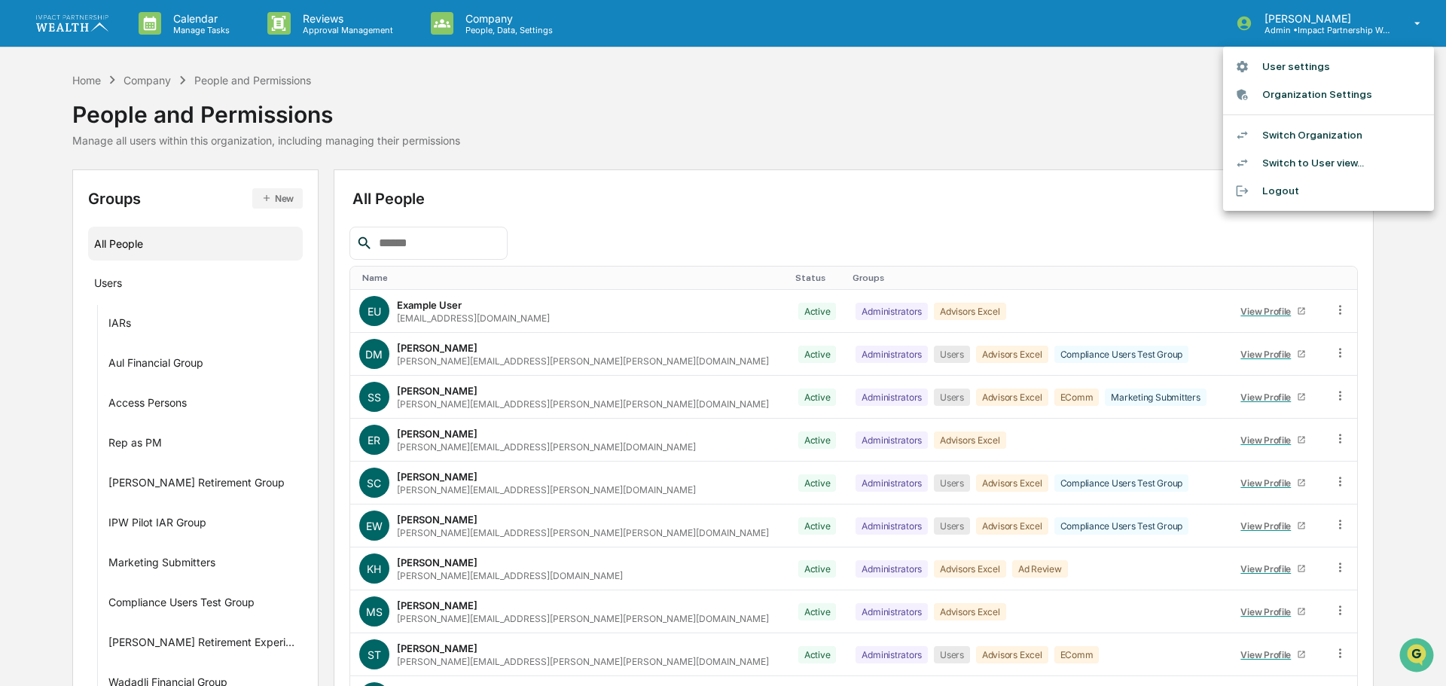
click at [1330, 140] on li "Switch Organization" at bounding box center [1328, 135] width 211 height 28
